Goal: Task Accomplishment & Management: Complete application form

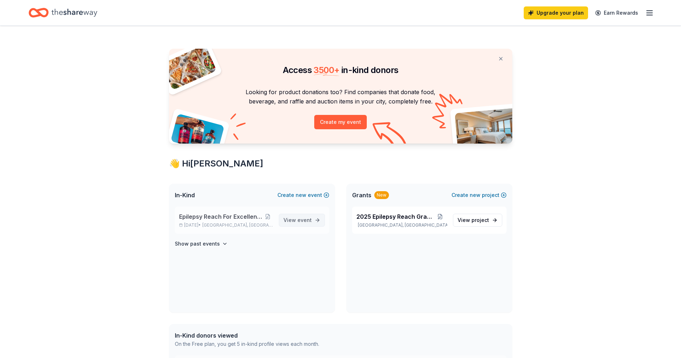
click at [293, 221] on span "View event" at bounding box center [298, 220] width 28 height 9
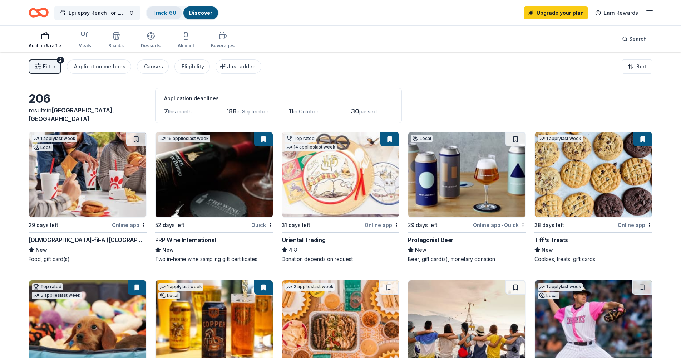
click at [157, 12] on link "Track · 60" at bounding box center [164, 13] width 24 height 6
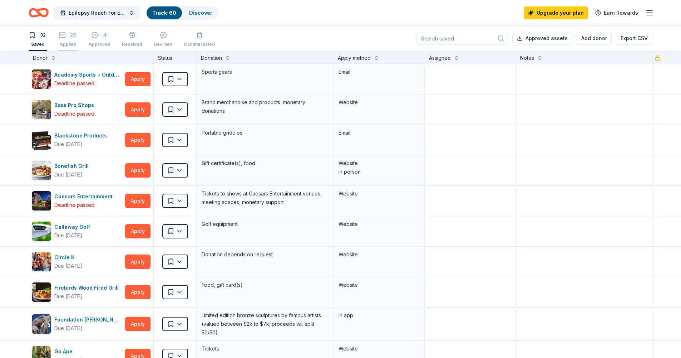
click at [68, 42] on div "Applied" at bounding box center [68, 44] width 19 height 6
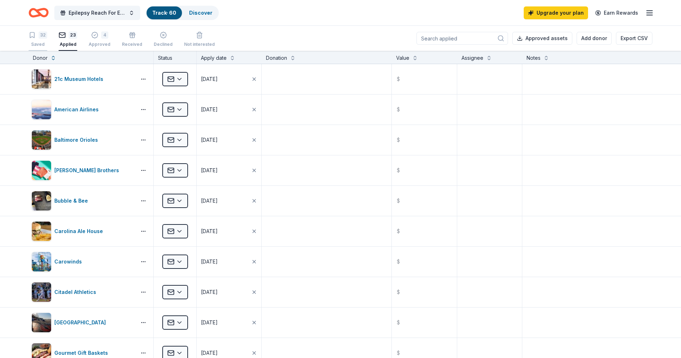
click at [40, 36] on div "32" at bounding box center [43, 34] width 9 height 7
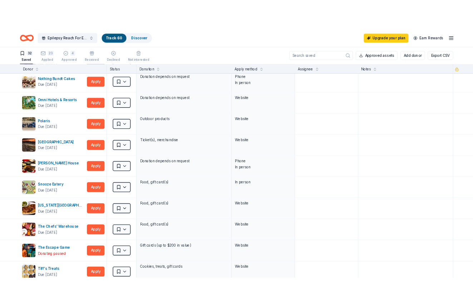
scroll to position [587, 0]
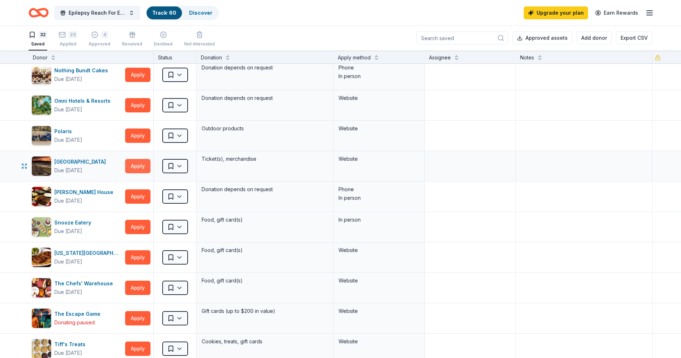
click at [141, 165] on button "Apply" at bounding box center [137, 166] width 25 height 14
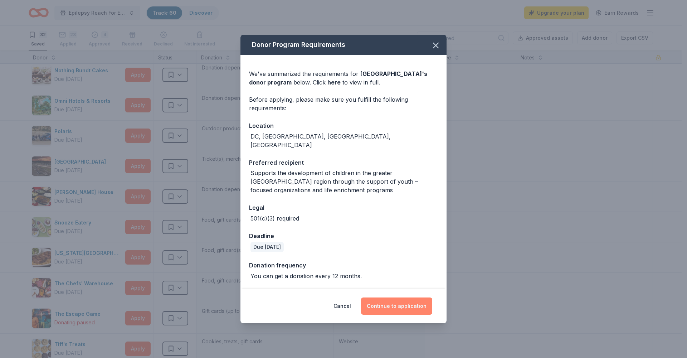
click at [408, 302] on button "Continue to application" at bounding box center [396, 305] width 71 height 17
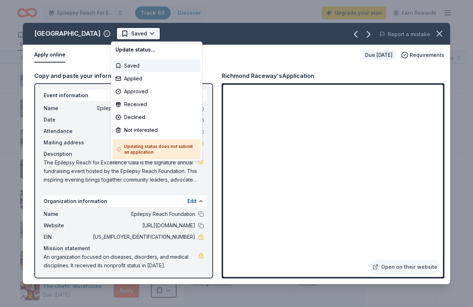
click at [139, 35] on html "Epilepsy Reach For Excellence Gala 2025 Track · 60 Discover Upgrade your plan E…" at bounding box center [236, 153] width 473 height 307
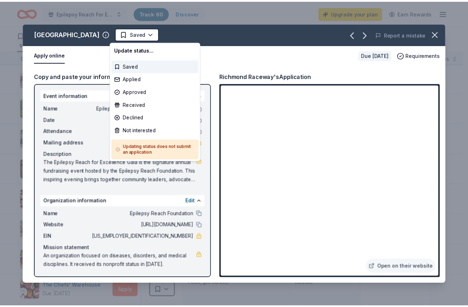
scroll to position [0, 0]
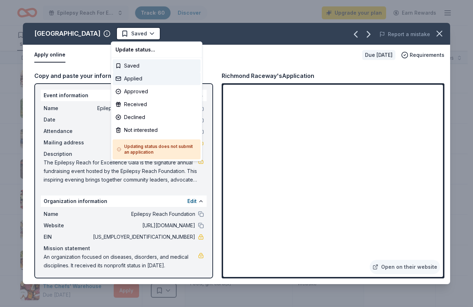
click at [139, 77] on div "Applied" at bounding box center [157, 78] width 88 height 13
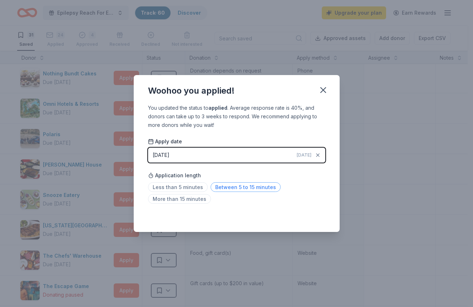
click at [228, 187] on span "Between 5 to 15 minutes" at bounding box center [246, 187] width 70 height 10
click at [321, 92] on icon "button" at bounding box center [323, 90] width 5 height 5
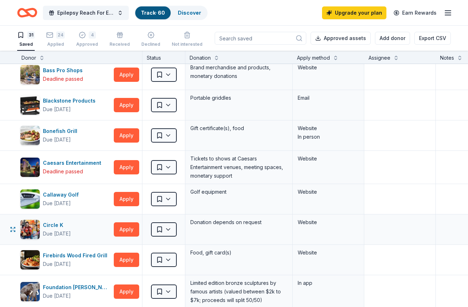
scroll to position [30, 0]
